Goal: Task Accomplishment & Management: Manage account settings

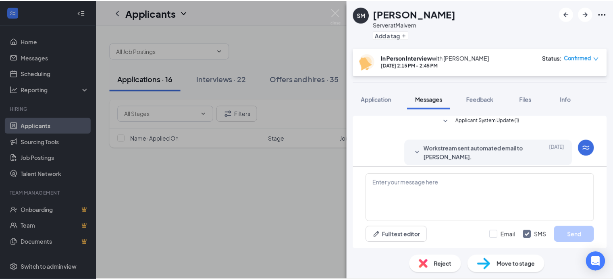
scroll to position [293, 0]
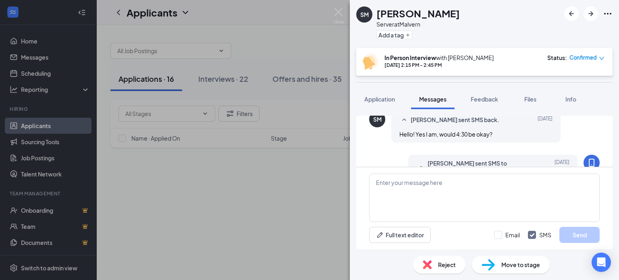
click at [329, 190] on div "SM [PERSON_NAME] Server at [GEOGRAPHIC_DATA] Add a tag In Person Interview with…" at bounding box center [309, 140] width 619 height 280
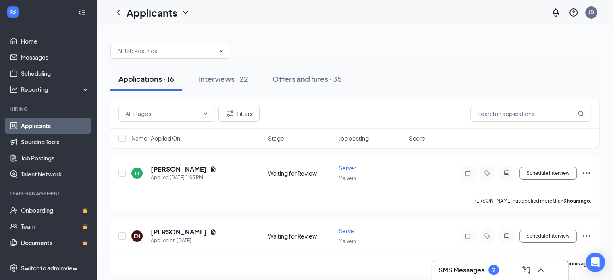
click at [478, 272] on h3 "SMS Messages" at bounding box center [461, 270] width 46 height 9
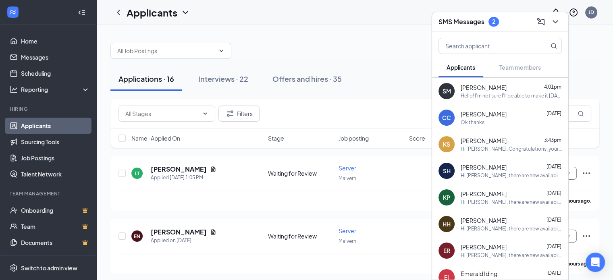
click at [491, 100] on div "SM [PERSON_NAME] 4:01pm Hello! I'm not sure I'll be able to make it [DATE] some…" at bounding box center [500, 91] width 136 height 27
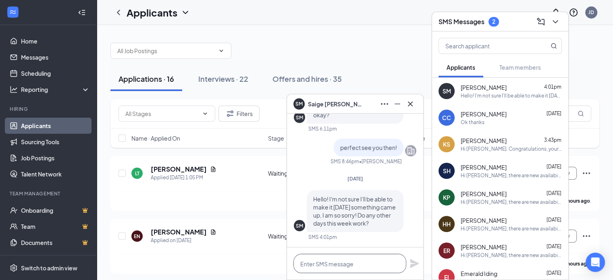
click at [319, 264] on textarea at bounding box center [349, 263] width 113 height 19
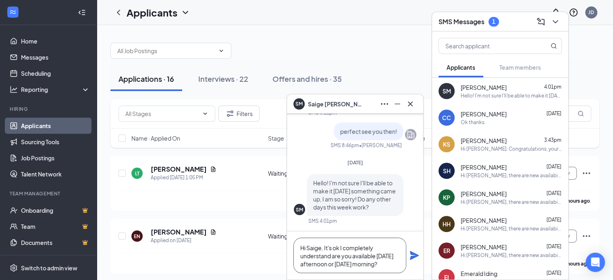
type textarea "Hi Saige, It's ok I completely understand are you available [DATE] afternoon or…"
click at [412, 255] on icon "Plane" at bounding box center [414, 256] width 10 height 10
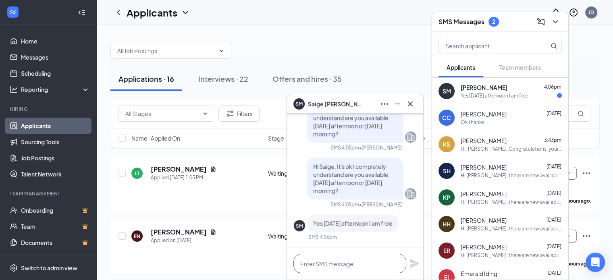
click at [318, 259] on textarea at bounding box center [349, 263] width 113 height 19
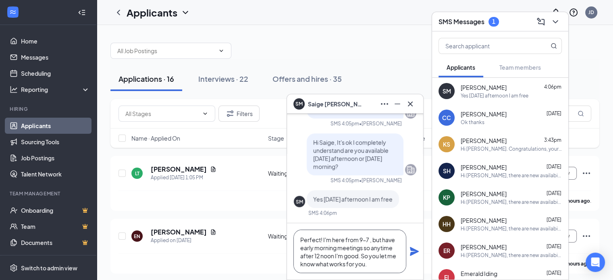
type textarea "Perfect! I'm here from 9-7 , but have early morning meetings so anytime after 1…"
click at [414, 251] on icon "Plane" at bounding box center [414, 251] width 9 height 9
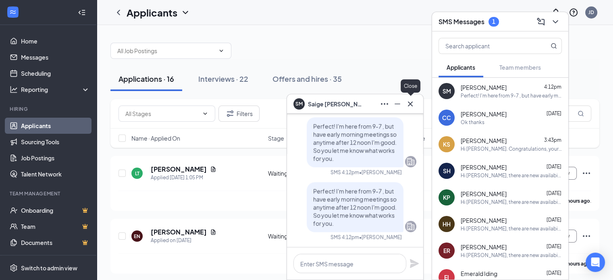
click at [409, 104] on icon "Cross" at bounding box center [410, 104] width 10 height 10
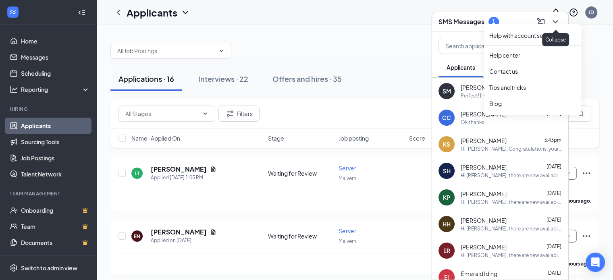
click at [555, 19] on icon "ChevronDown" at bounding box center [556, 22] width 10 height 10
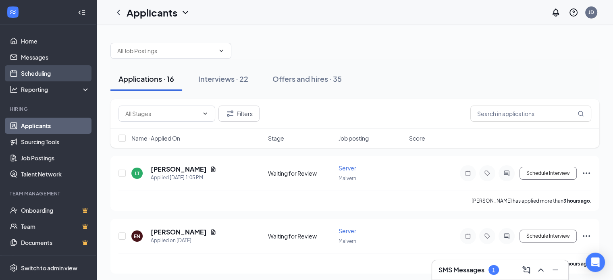
click at [42, 71] on link "Scheduling" at bounding box center [55, 73] width 69 height 16
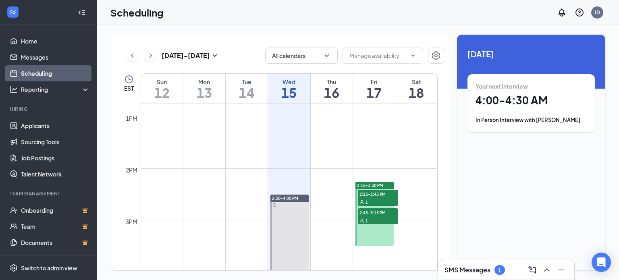
scroll to position [678, 0]
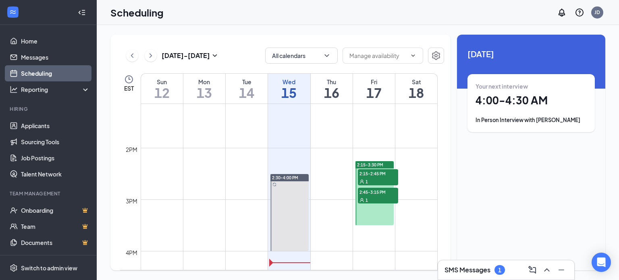
click at [374, 175] on span "2:15-2:45 PM" at bounding box center [378, 173] width 40 height 8
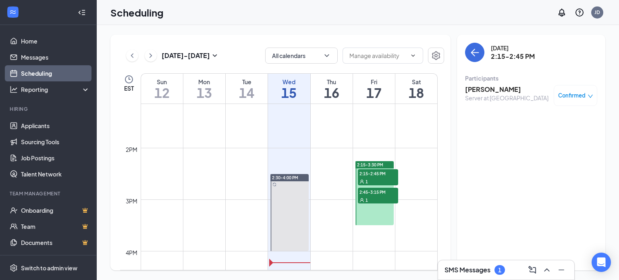
click at [376, 196] on div "1" at bounding box center [378, 200] width 40 height 8
click at [154, 57] on icon "ChevronRight" at bounding box center [151, 56] width 8 height 10
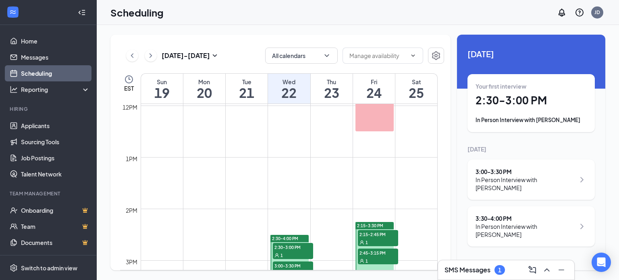
scroll to position [678, 0]
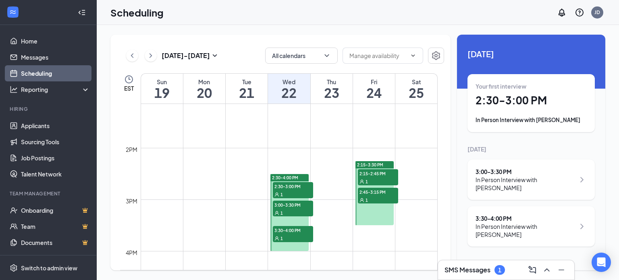
click at [285, 189] on span "2:30-3:00 PM" at bounding box center [293, 186] width 40 height 8
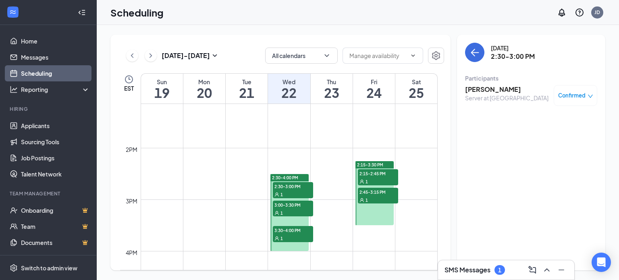
click at [289, 208] on span "3:00-3:30 PM" at bounding box center [293, 205] width 40 height 8
click at [292, 232] on span "3:30-4:00 PM" at bounding box center [293, 230] width 40 height 8
click at [372, 175] on span "2:15-2:45 PM" at bounding box center [378, 173] width 40 height 8
click at [373, 193] on span "2:45-3:15 PM" at bounding box center [378, 192] width 40 height 8
click at [489, 271] on h3 "SMS Messages" at bounding box center [468, 270] width 46 height 9
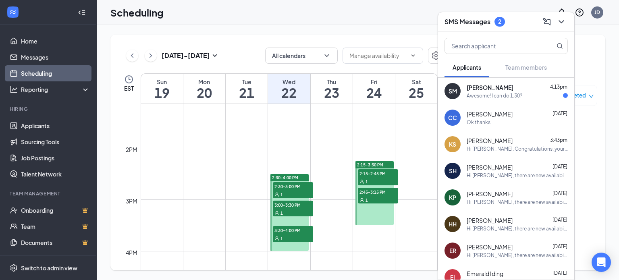
click at [488, 98] on div "Awesome! I can do 1:30?" at bounding box center [495, 95] width 56 height 7
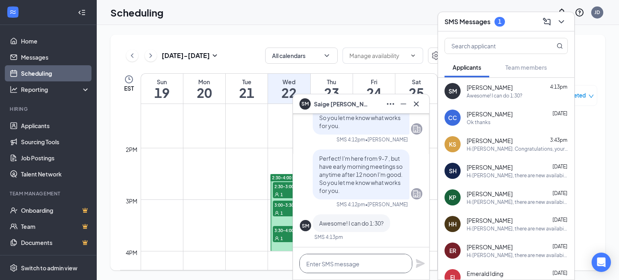
click at [338, 262] on textarea at bounding box center [355, 263] width 113 height 19
type textarea "p"
type textarea "A"
type textarea "Perfect see you then! Thank you"
click at [422, 263] on icon "Plane" at bounding box center [420, 263] width 9 height 9
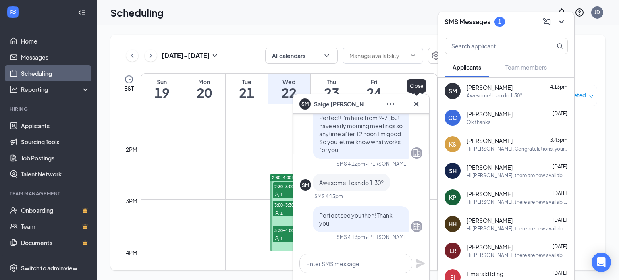
click at [415, 102] on icon "Cross" at bounding box center [416, 104] width 10 height 10
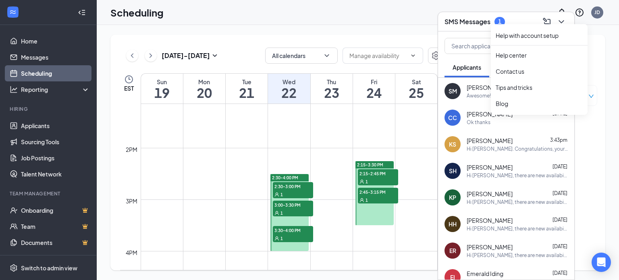
click at [563, 22] on div "Help with account setup Help center Contact us Tips and tricks Blog" at bounding box center [539, 68] width 97 height 93
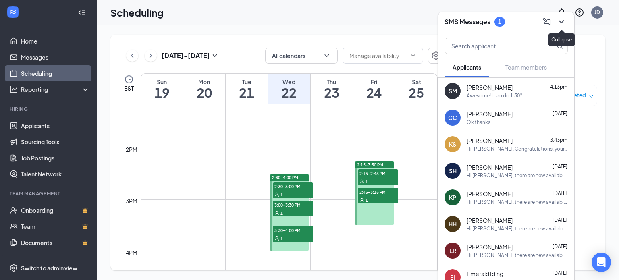
click at [563, 21] on icon "ChevronDown" at bounding box center [562, 22] width 10 height 10
